Goal: Task Accomplishment & Management: Manage account settings

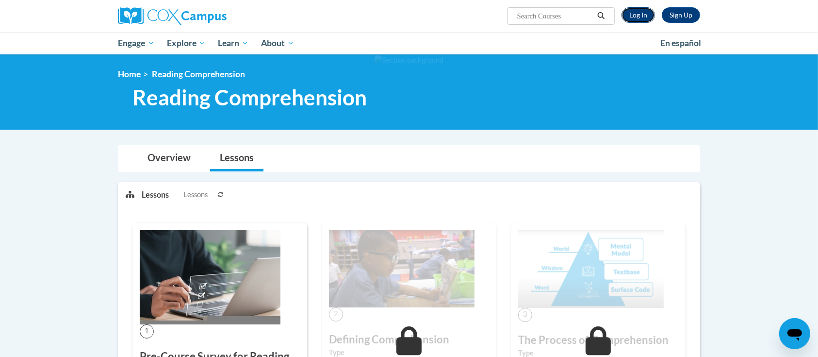
click at [647, 19] on link "Log In" at bounding box center [638, 15] width 33 height 16
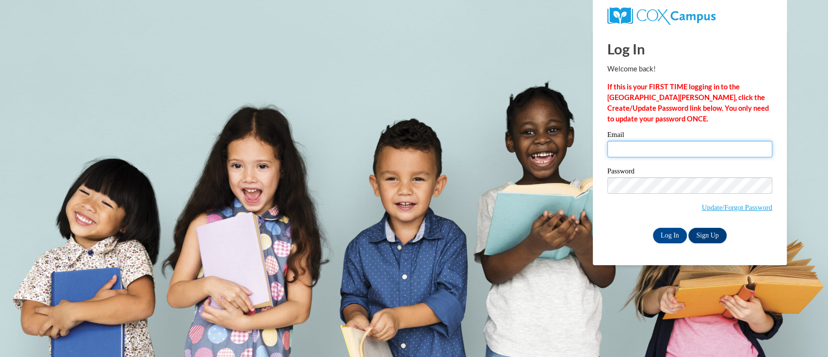
click at [640, 146] on input "Email" at bounding box center [690, 149] width 165 height 17
type input "[PERSON_NAME][EMAIL_ADDRESS][DOMAIN_NAME]"
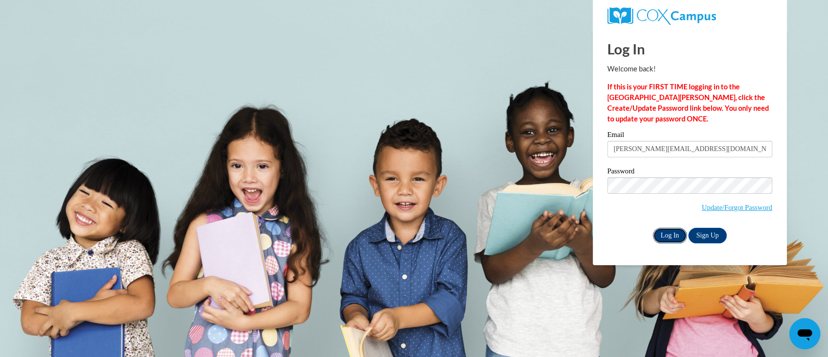
click at [668, 238] on input "Log In" at bounding box center [670, 236] width 34 height 16
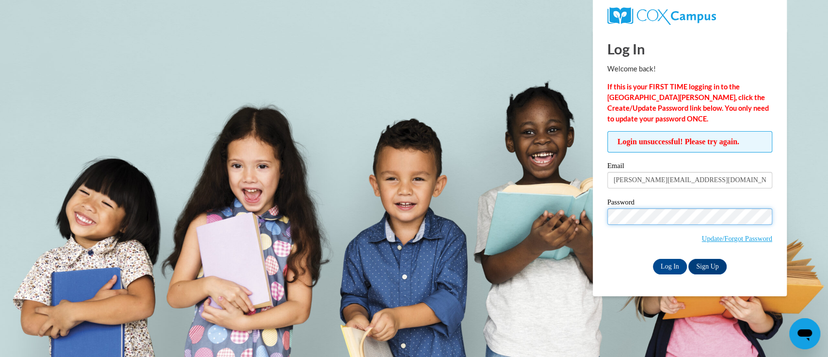
click at [653, 259] on input "Log In" at bounding box center [670, 267] width 34 height 16
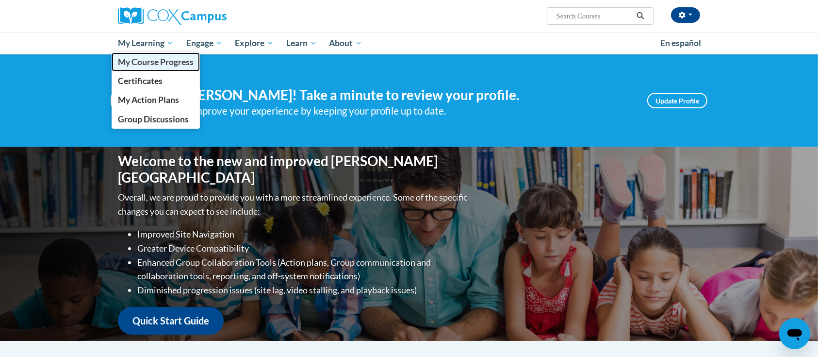
click at [144, 61] on span "My Course Progress" at bounding box center [156, 62] width 76 height 10
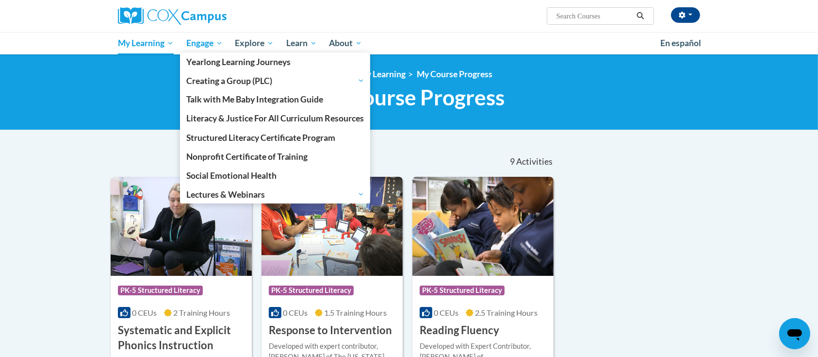
click at [201, 45] on span "Engage" at bounding box center [204, 43] width 36 height 12
click at [199, 45] on span "Engage" at bounding box center [204, 43] width 36 height 12
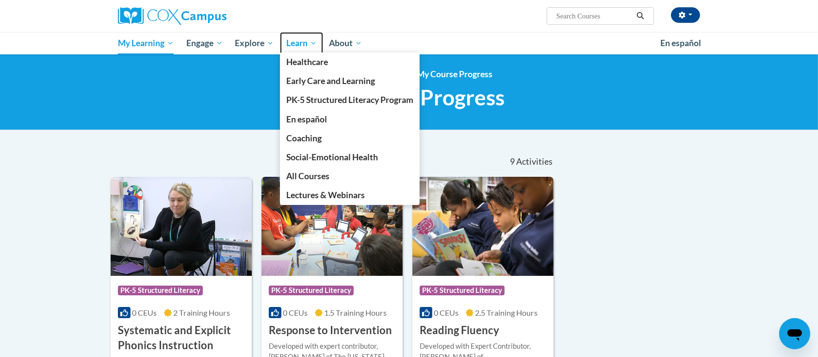
click at [287, 44] on link "Learn" at bounding box center [301, 43] width 43 height 22
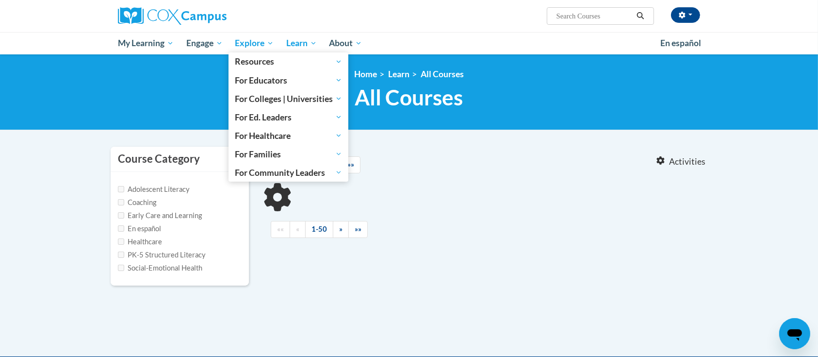
click at [262, 41] on span "Explore" at bounding box center [254, 43] width 39 height 12
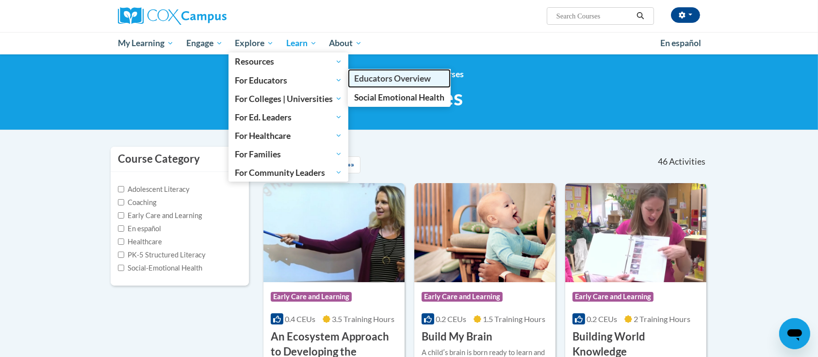
click at [361, 78] on span "Educators Overview" at bounding box center [392, 78] width 77 height 10
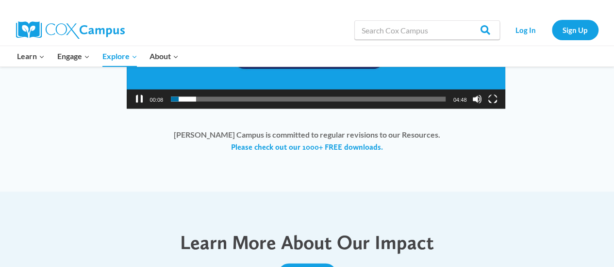
scroll to position [900, 0]
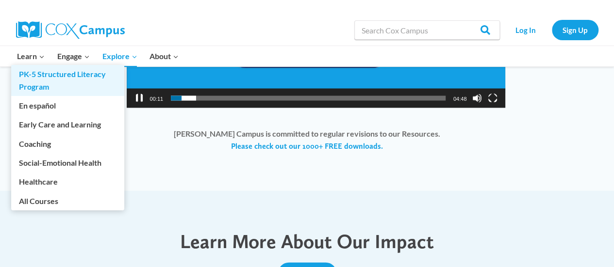
click at [25, 76] on link "PK-5 Structured Literacy Program" at bounding box center [67, 80] width 113 height 31
